Goal: Information Seeking & Learning: Learn about a topic

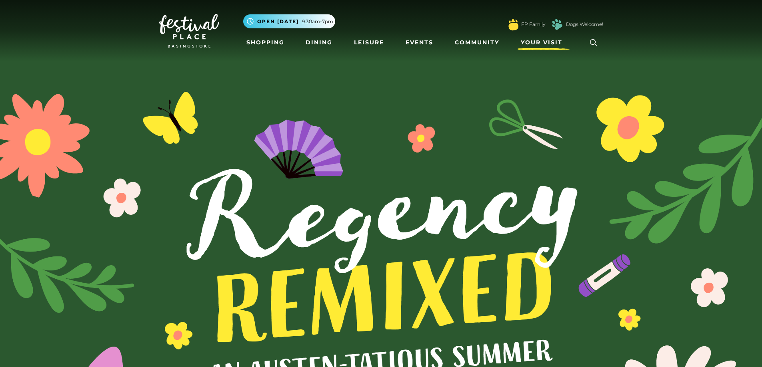
click at [535, 44] on span "Your Visit" at bounding box center [542, 42] width 42 height 8
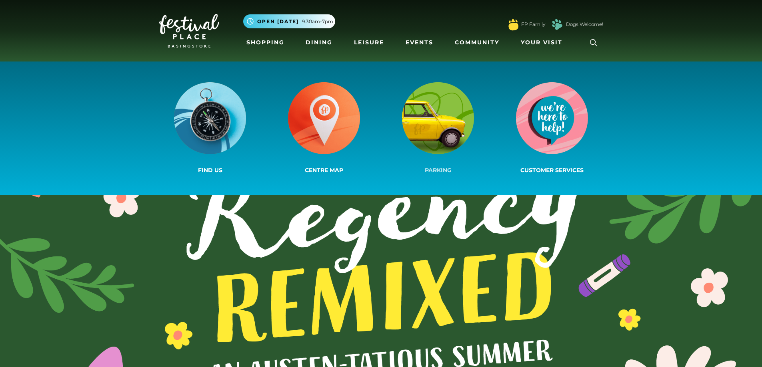
click at [438, 120] on img at bounding box center [438, 118] width 72 height 72
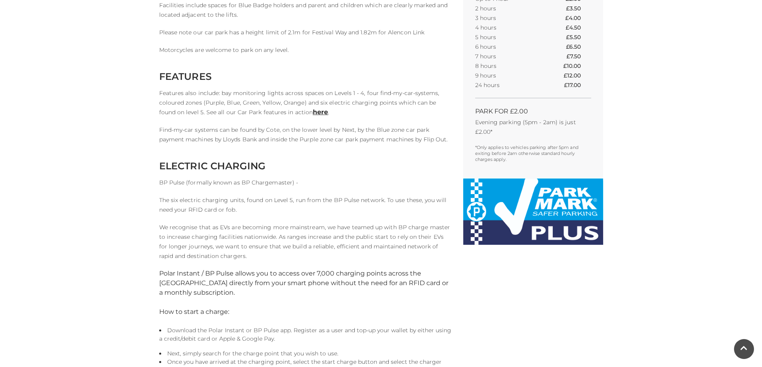
scroll to position [360, 0]
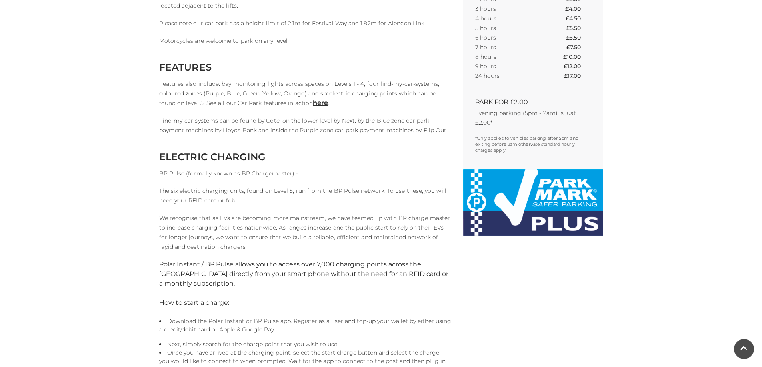
click at [255, 233] on p "We recognise that as EVs are becoming more mainstream, we have teamed up with B…" at bounding box center [305, 233] width 292 height 38
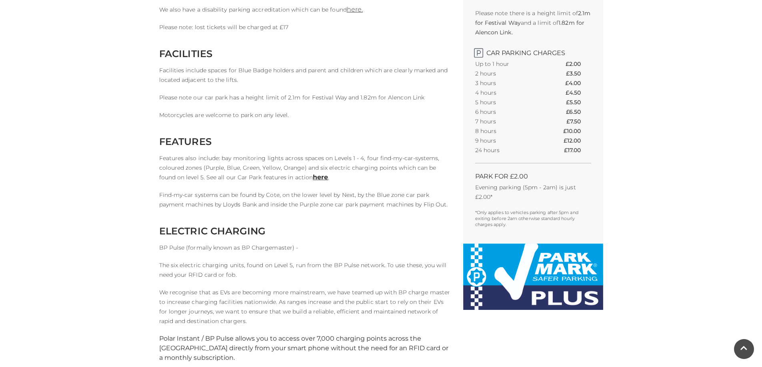
scroll to position [240, 0]
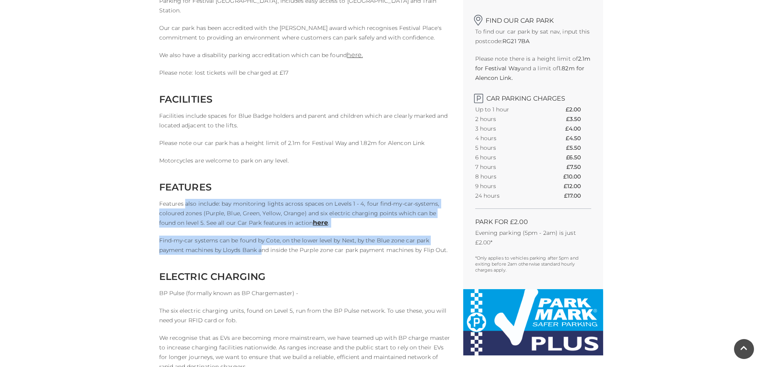
drag, startPoint x: 185, startPoint y: 201, endPoint x: 263, endPoint y: 247, distance: 90.3
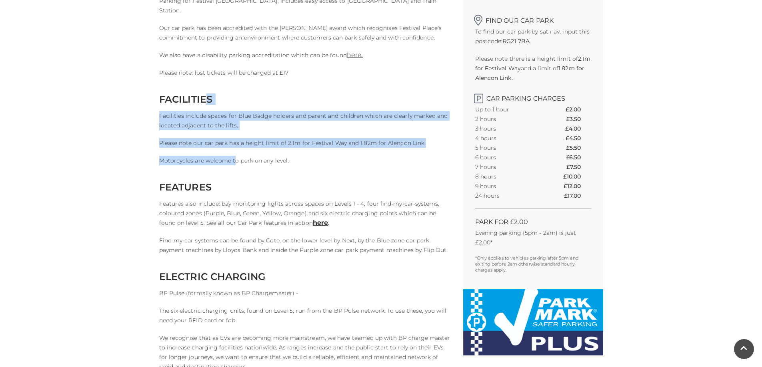
drag, startPoint x: 208, startPoint y: 102, endPoint x: 234, endPoint y: 152, distance: 55.8
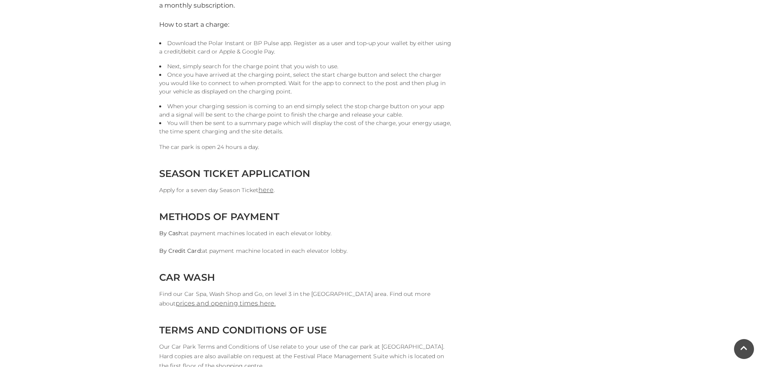
scroll to position [640, 0]
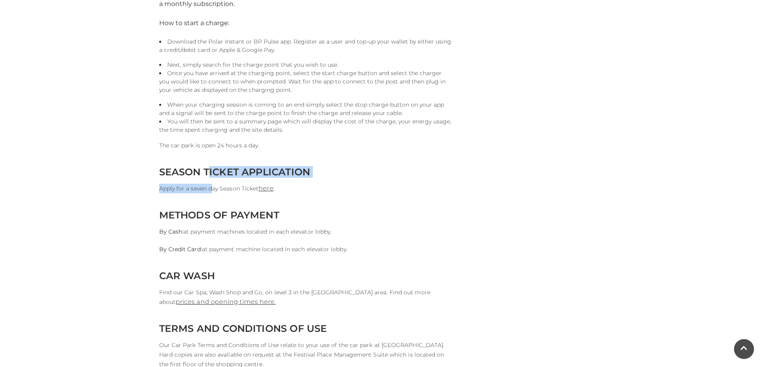
drag, startPoint x: 207, startPoint y: 169, endPoint x: 212, endPoint y: 185, distance: 16.6
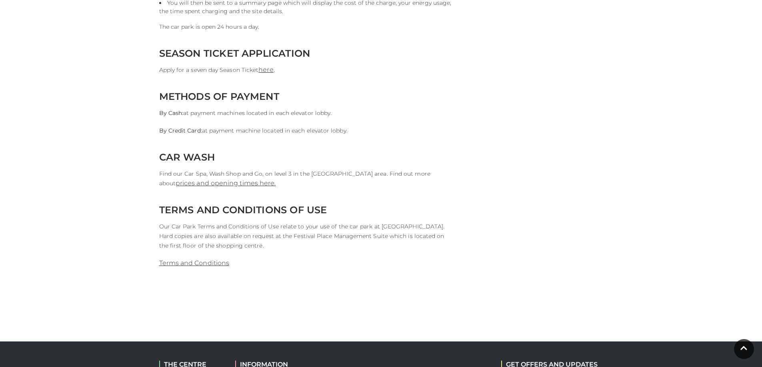
scroll to position [720, 0]
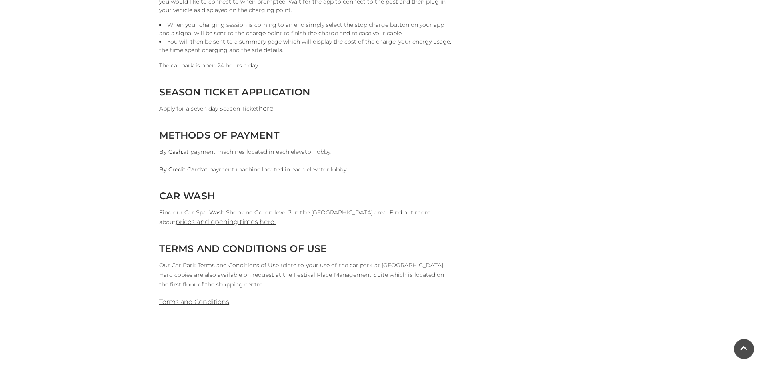
drag, startPoint x: 159, startPoint y: 90, endPoint x: 386, endPoint y: 172, distance: 241.2
copy div "SEASON TICKET APPLICATION Apply for a seven day Season Ticket here . METHODS OF…"
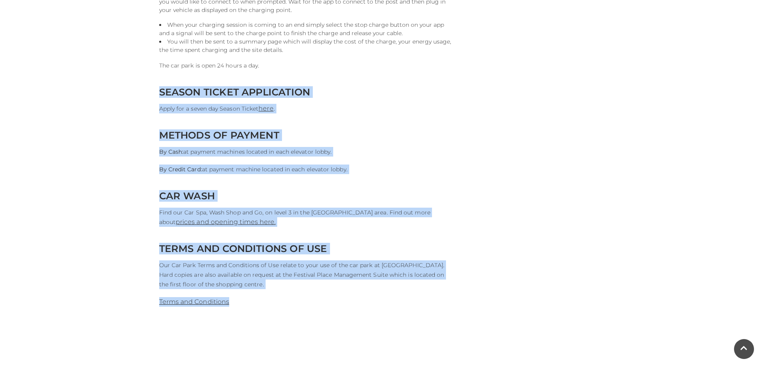
drag, startPoint x: 230, startPoint y: 306, endPoint x: 155, endPoint y: 94, distance: 225.5
copy div "SEASON TICKET APPLICATION Apply for a seven day Season Ticket here . METHODS OF…"
